Goal: Connect with others: Participate in discussion

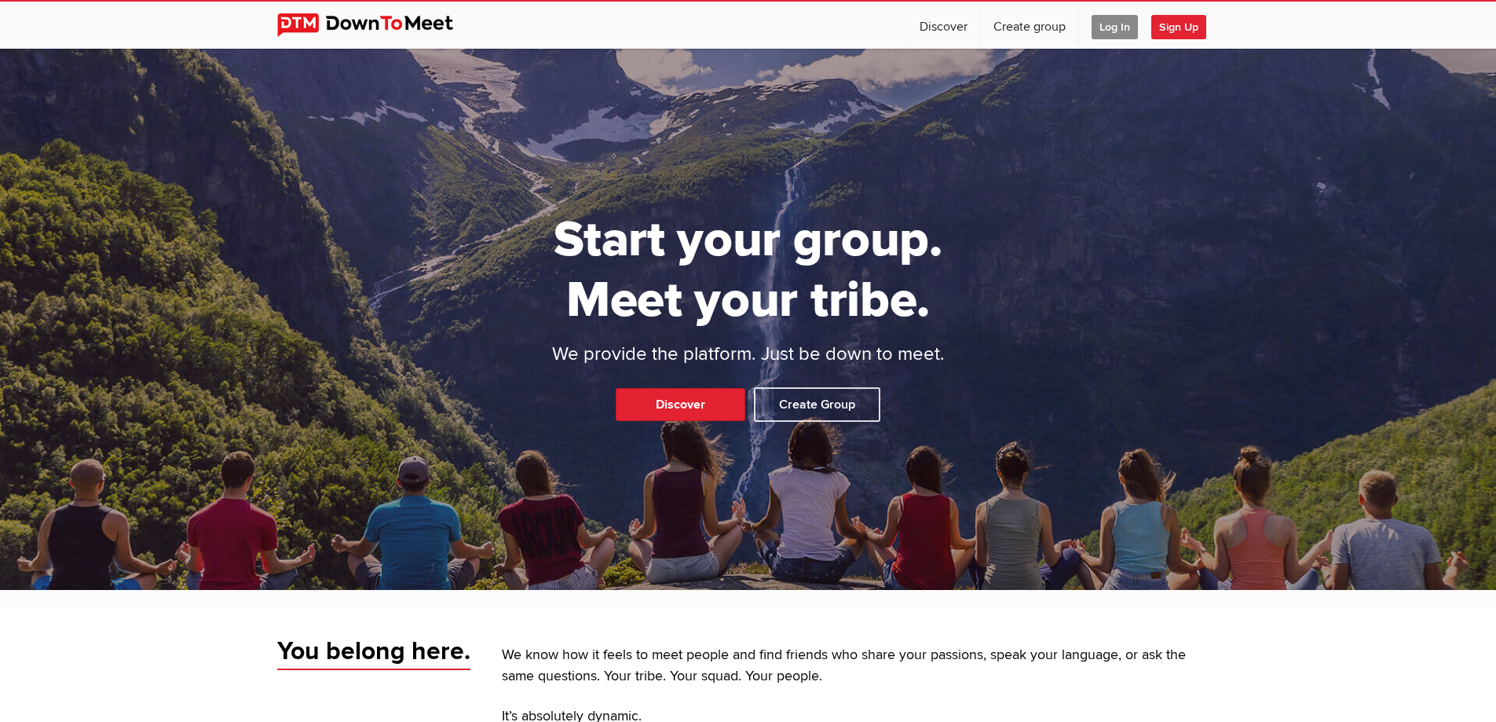
click at [1105, 27] on span "Log In" at bounding box center [1115, 27] width 46 height 24
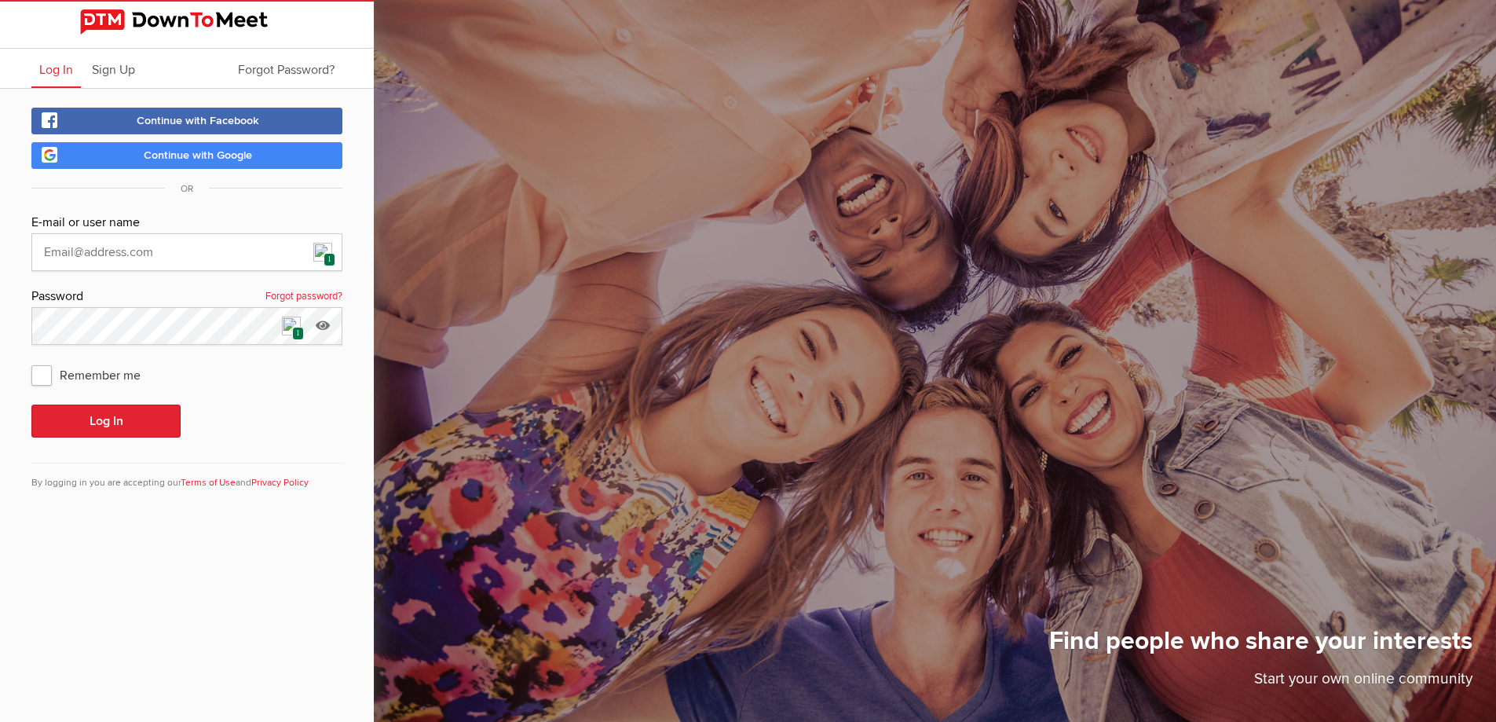
click at [327, 258] on span "1" at bounding box center [330, 259] width 12 height 13
type input "ray.cho@live.com"
click at [116, 420] on button "Log In" at bounding box center [105, 420] width 149 height 33
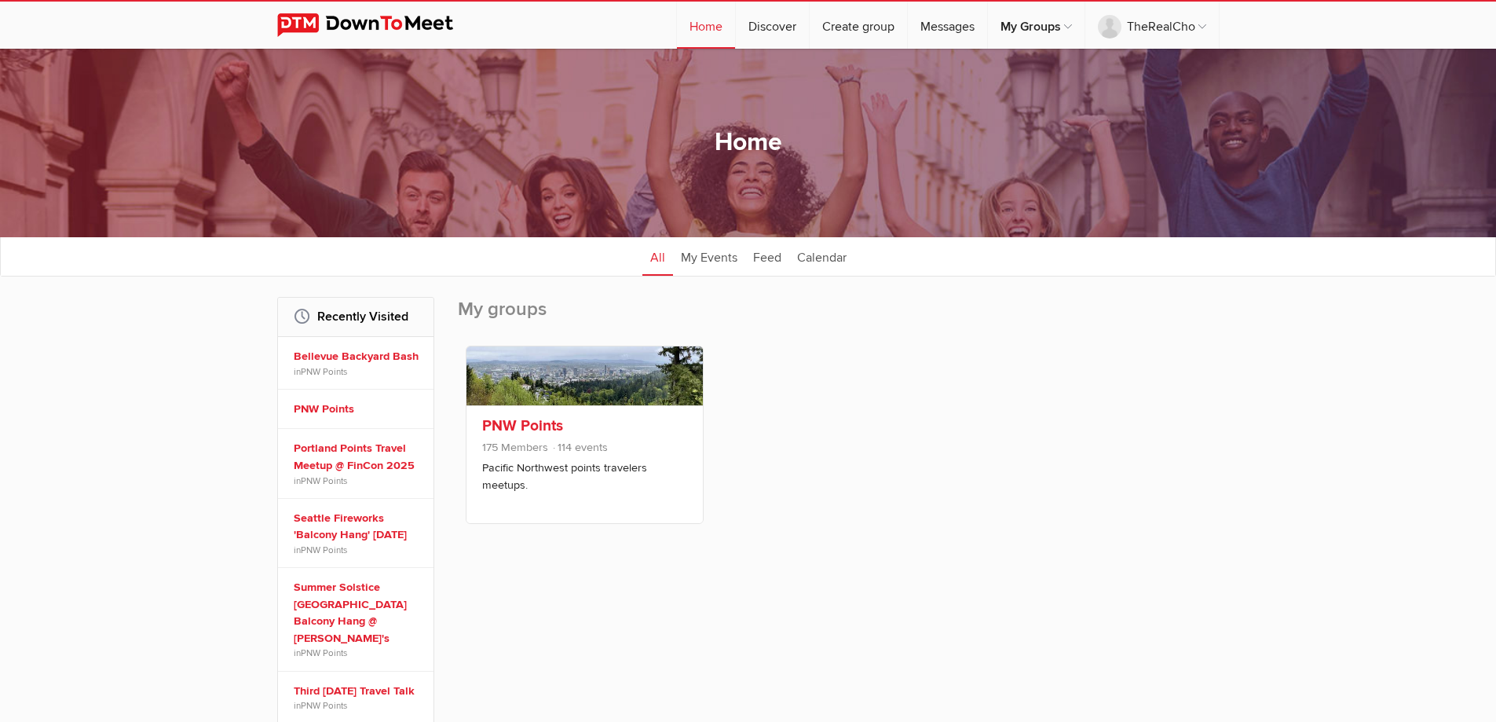
click at [548, 419] on link "PNW Points" at bounding box center [522, 425] width 81 height 19
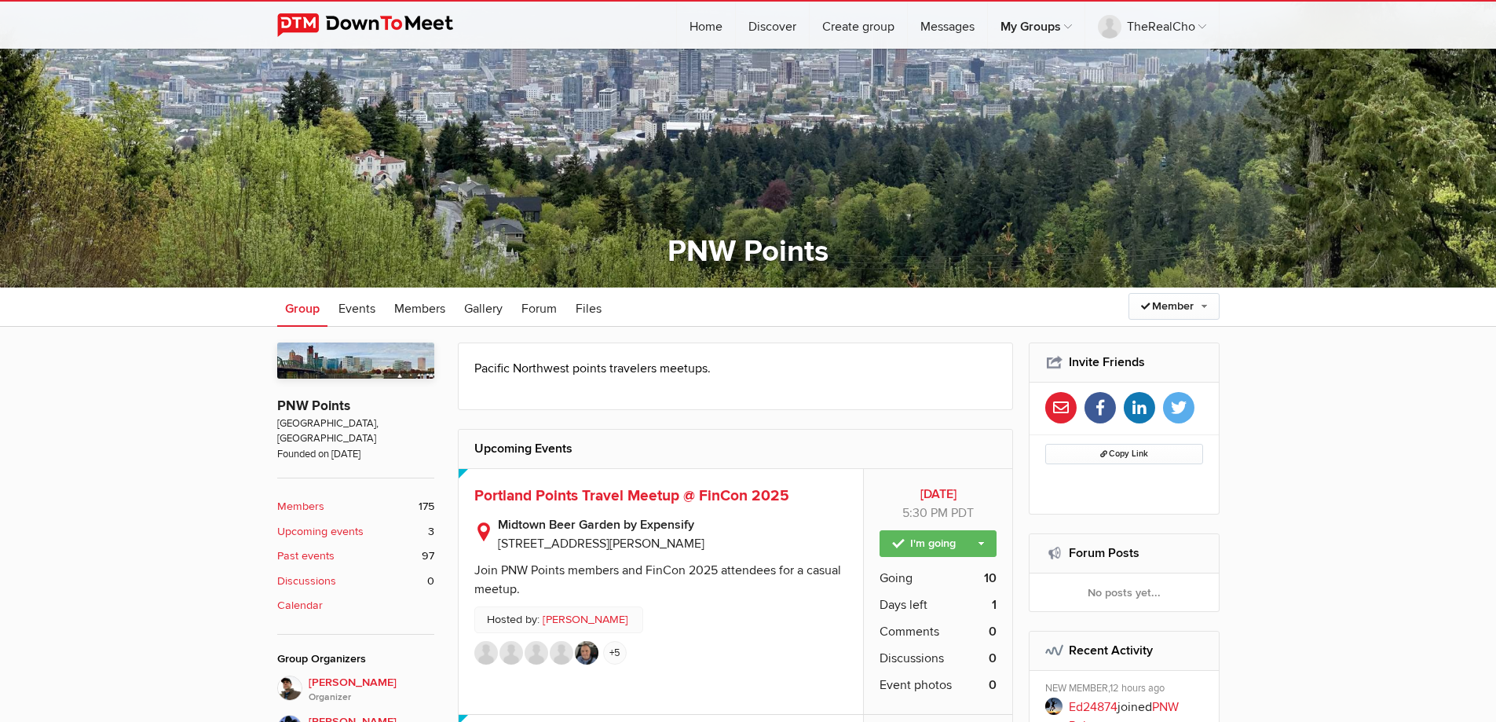
scroll to position [236, 0]
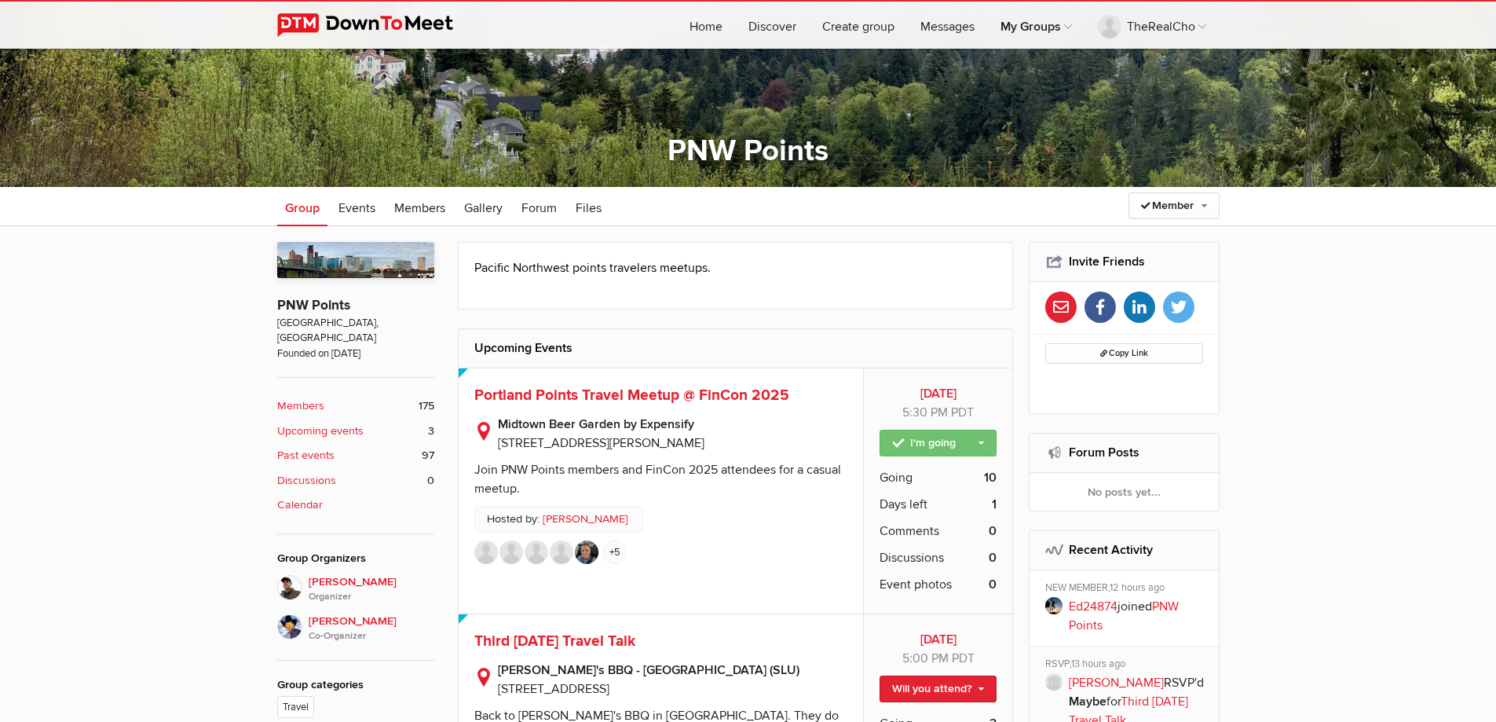
click at [908, 445] on link "I'm going" at bounding box center [938, 443] width 117 height 27
click at [902, 502] on link "Not going" at bounding box center [924, 500] width 141 height 24
click at [757, 397] on span "Portland Points Travel Meetup @ FinCon 2025" at bounding box center [631, 395] width 315 height 19
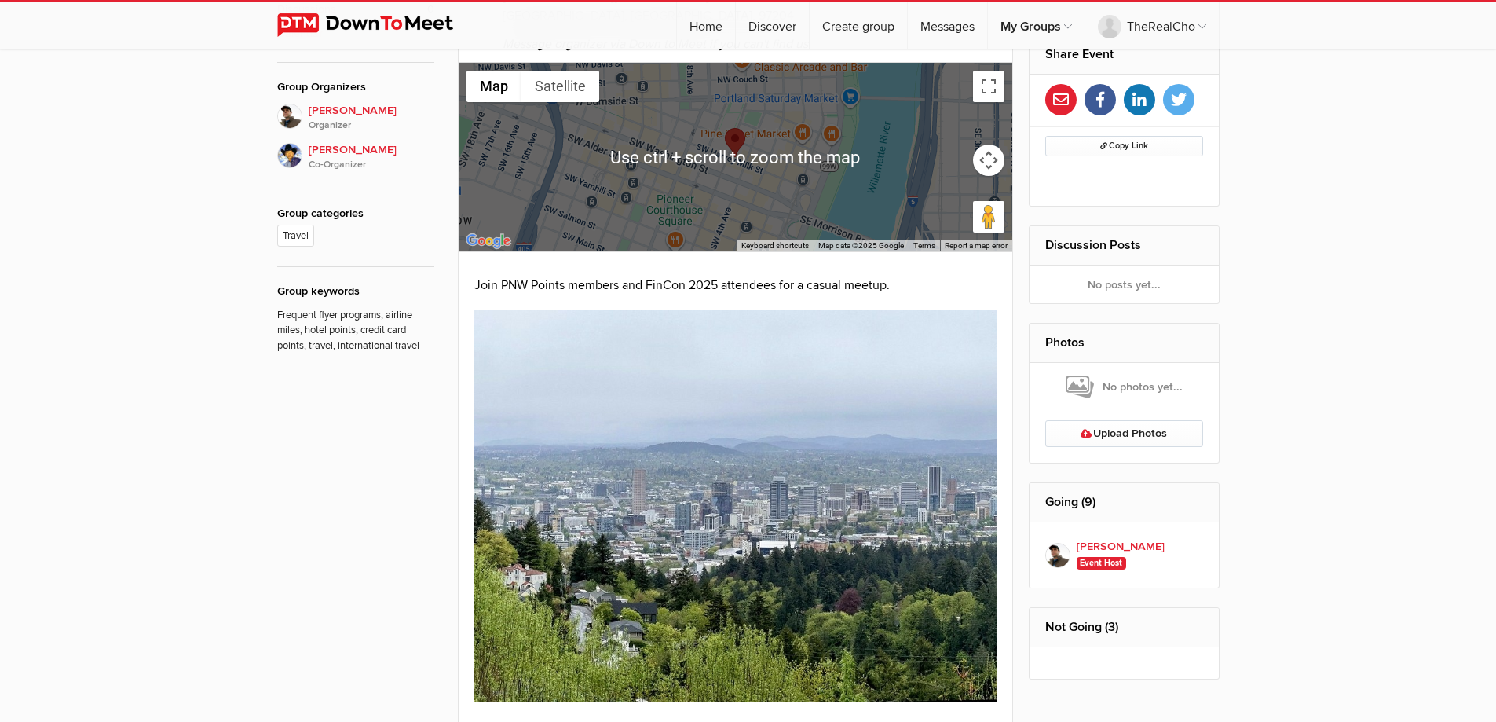
scroll to position [1155, 0]
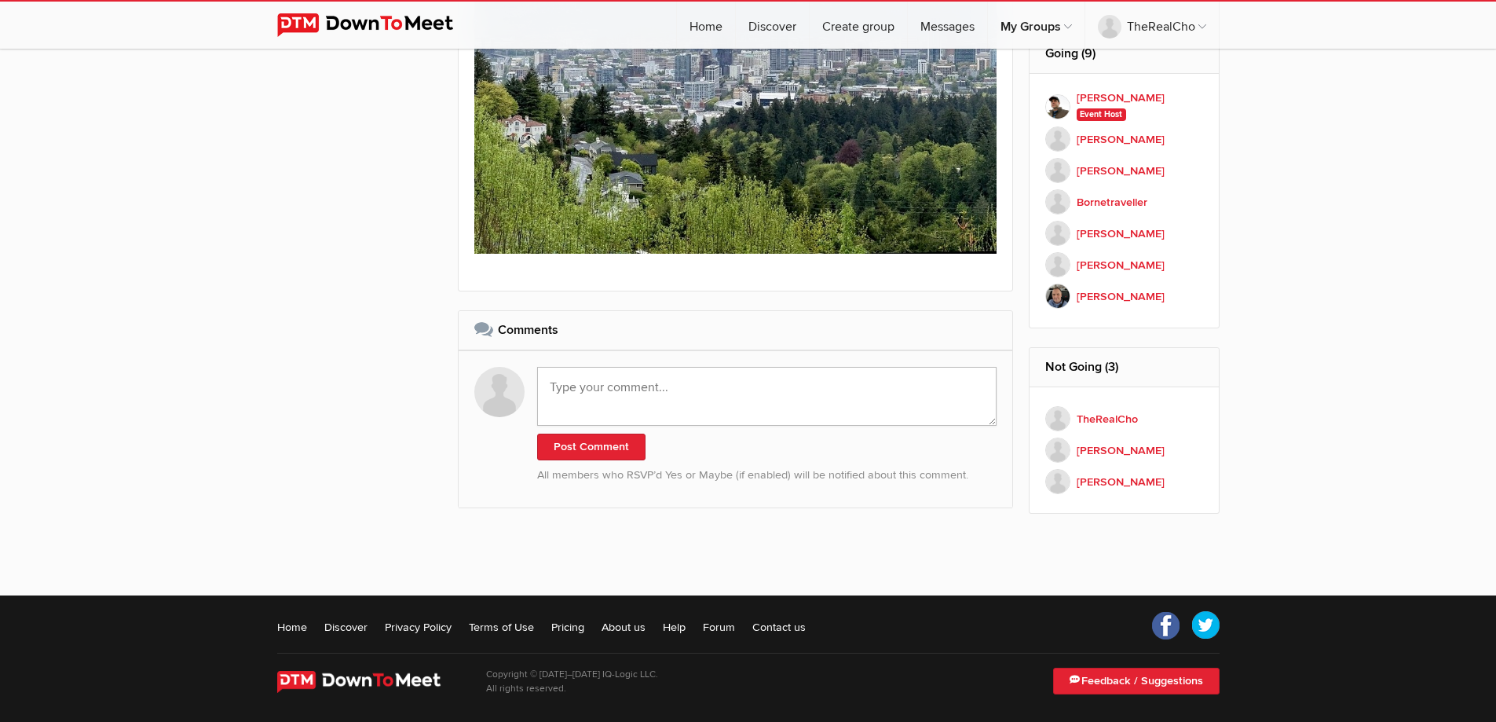
click at [708, 406] on textarea at bounding box center [767, 396] width 460 height 59
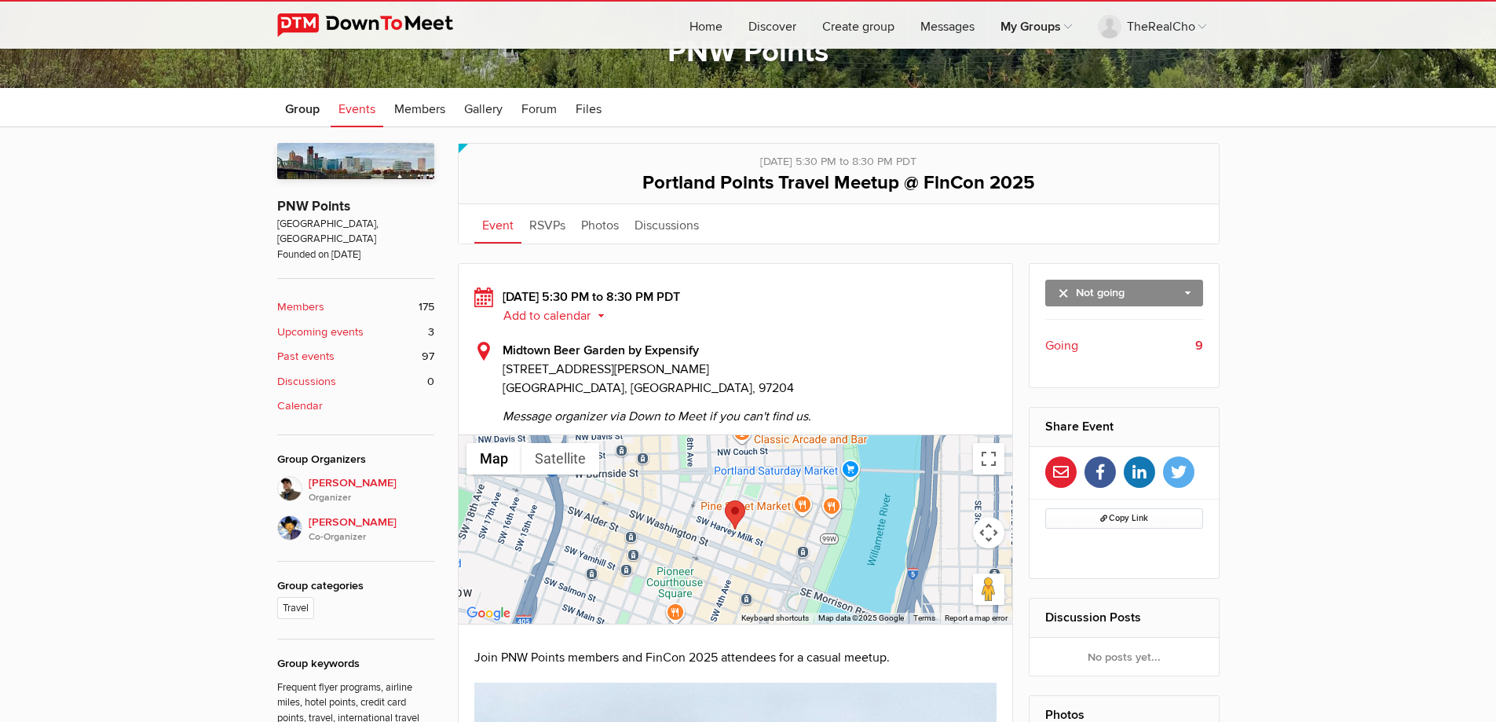
scroll to position [0, 0]
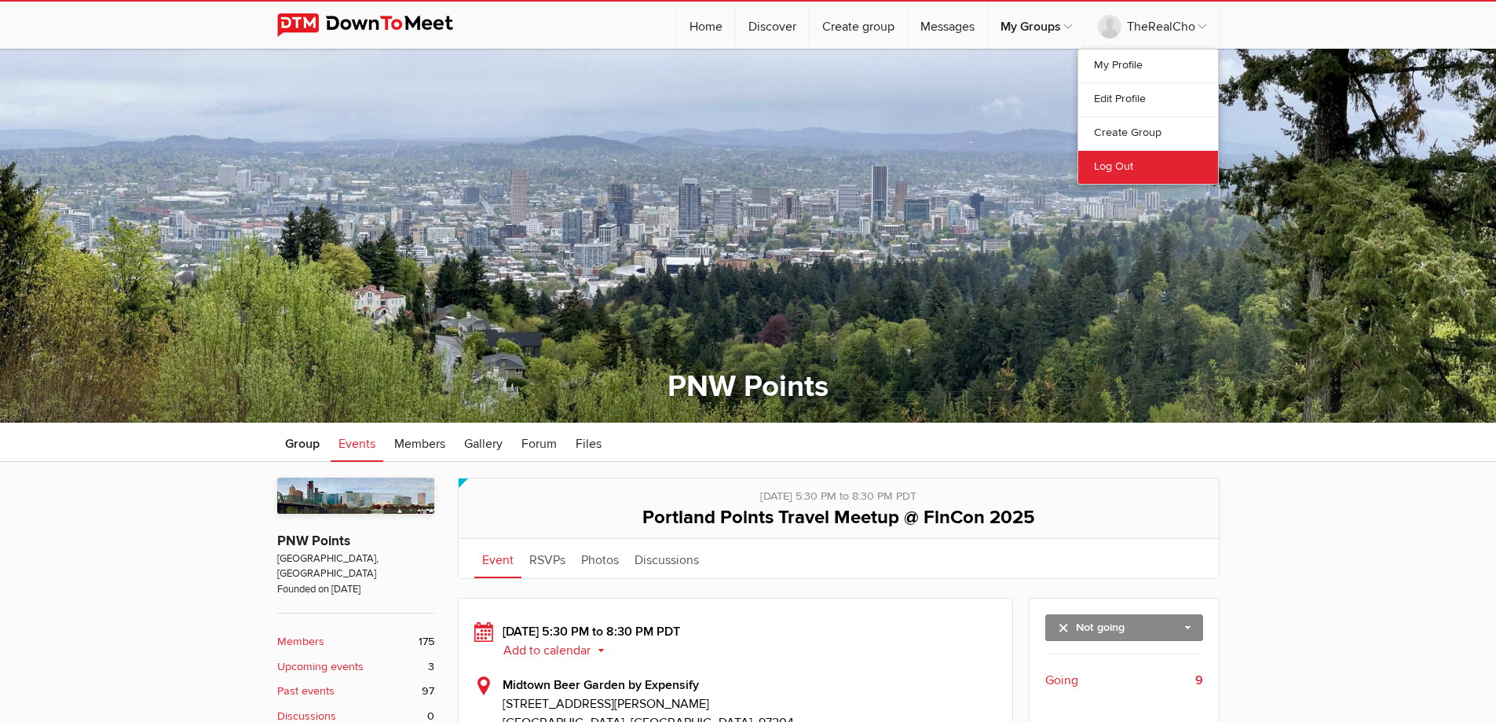
click at [1132, 159] on link "Log Out" at bounding box center [1148, 167] width 140 height 34
